Goal: Transaction & Acquisition: Book appointment/travel/reservation

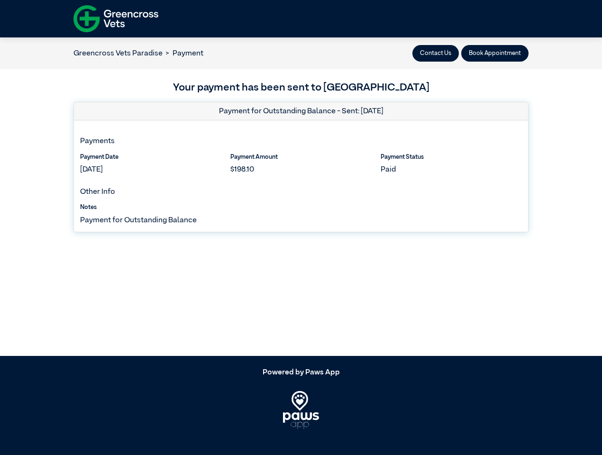
click at [436, 53] on button "Contact Us" at bounding box center [436, 53] width 46 height 17
click at [495, 53] on button "Book Appointment" at bounding box center [494, 53] width 67 height 17
